Goal: Navigation & Orientation: Find specific page/section

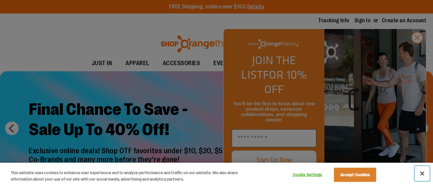
click at [423, 172] on button "Close" at bounding box center [422, 173] width 15 height 15
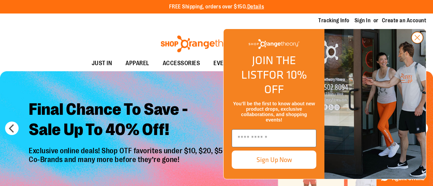
click at [412, 43] on circle "Close dialog" at bounding box center [416, 37] width 11 height 11
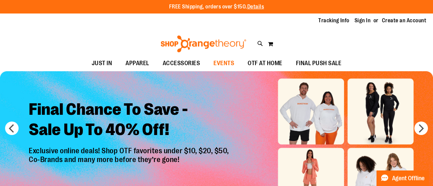
click at [214, 62] on span "EVENTS" at bounding box center [223, 63] width 21 height 15
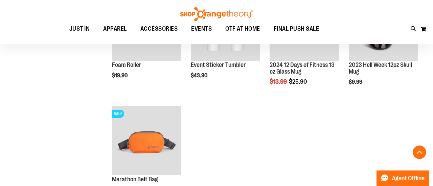
scroll to position [257, 0]
click at [209, 14] on img at bounding box center [216, 14] width 74 height 14
